Goal: Transaction & Acquisition: Subscribe to service/newsletter

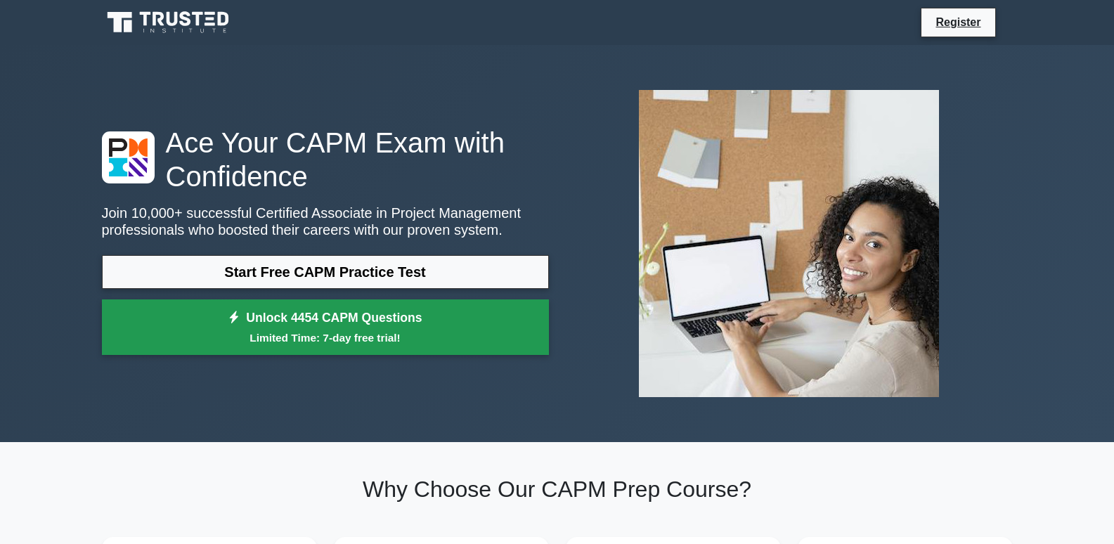
click at [194, 346] on small "Limited Time: 7-day free trial!" at bounding box center [326, 338] width 412 height 16
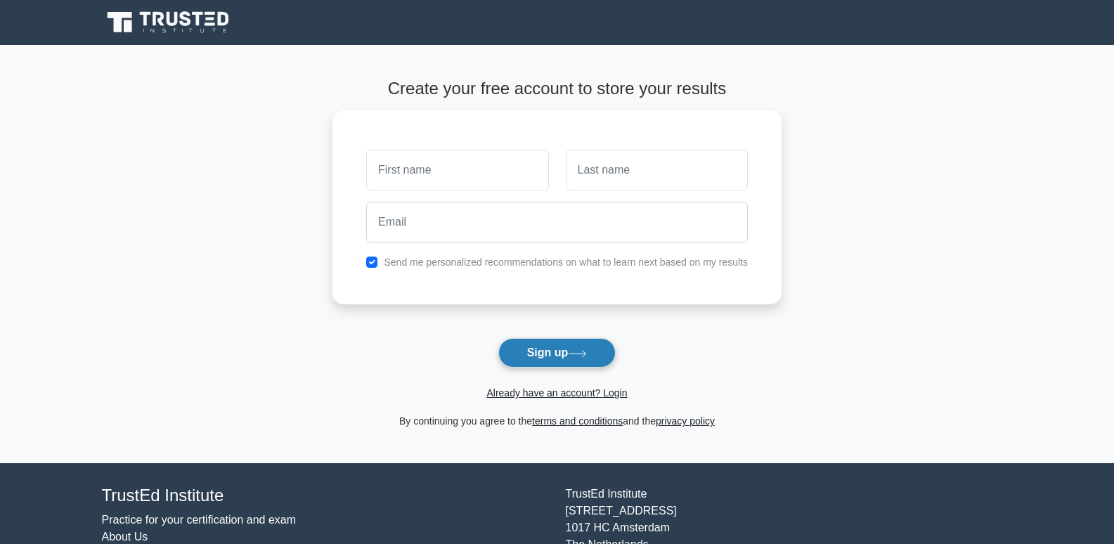
click at [614, 357] on button "Sign up" at bounding box center [558, 353] width 118 height 30
click at [546, 356] on button "Sign up" at bounding box center [558, 353] width 118 height 30
click at [617, 357] on button "Sign up" at bounding box center [558, 353] width 118 height 30
